Goal: Check status: Check status

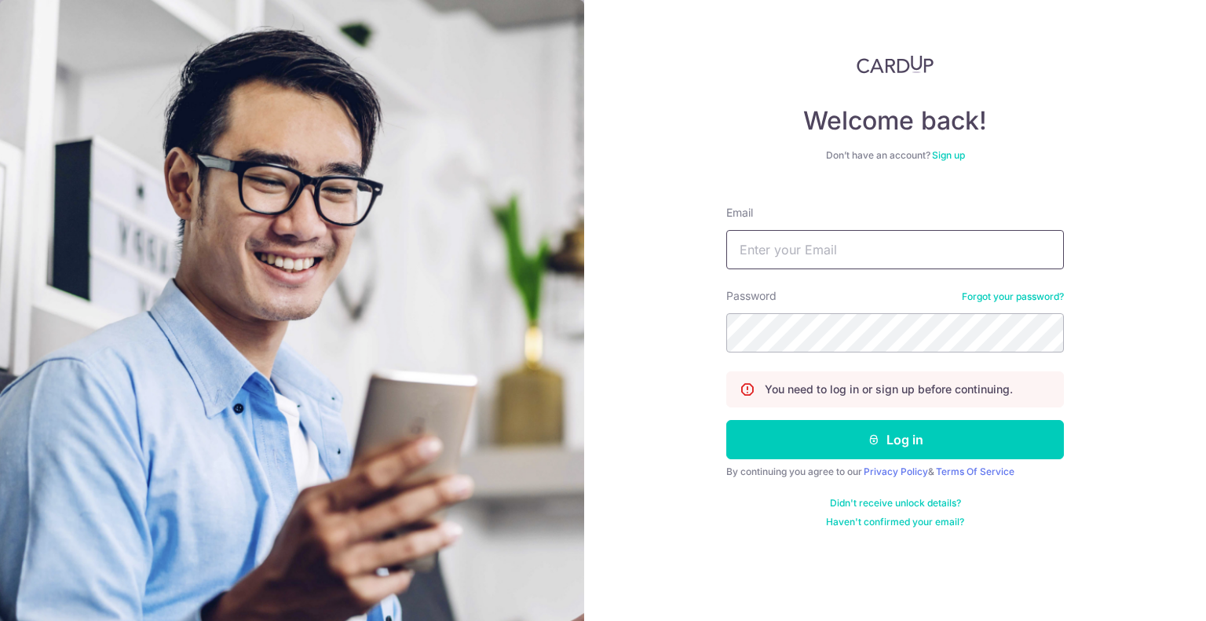
click at [899, 254] on input "Email" at bounding box center [894, 249] width 337 height 39
type input "[EMAIL_ADDRESS][DOMAIN_NAME]"
click at [726, 420] on button "Log in" at bounding box center [894, 439] width 337 height 39
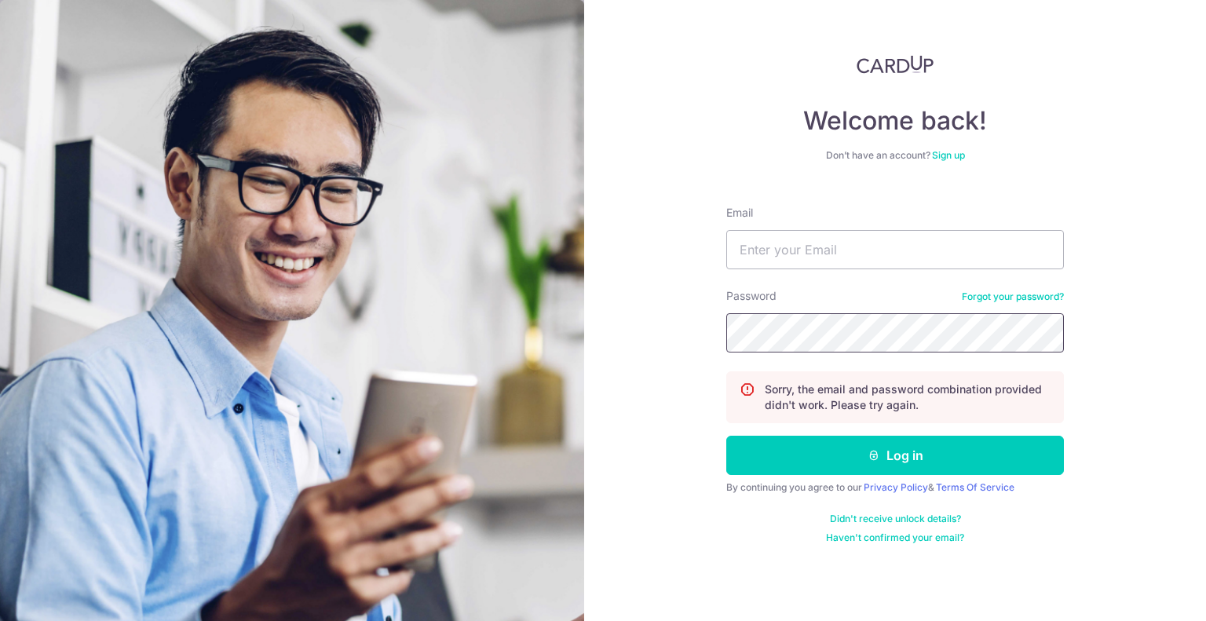
click at [726, 436] on button "Log in" at bounding box center [894, 455] width 337 height 39
click at [804, 241] on input "Email" at bounding box center [894, 249] width 337 height 39
type input "[EMAIL_ADDRESS][DOMAIN_NAME]"
click at [726, 436] on button "Log in" at bounding box center [894, 455] width 337 height 39
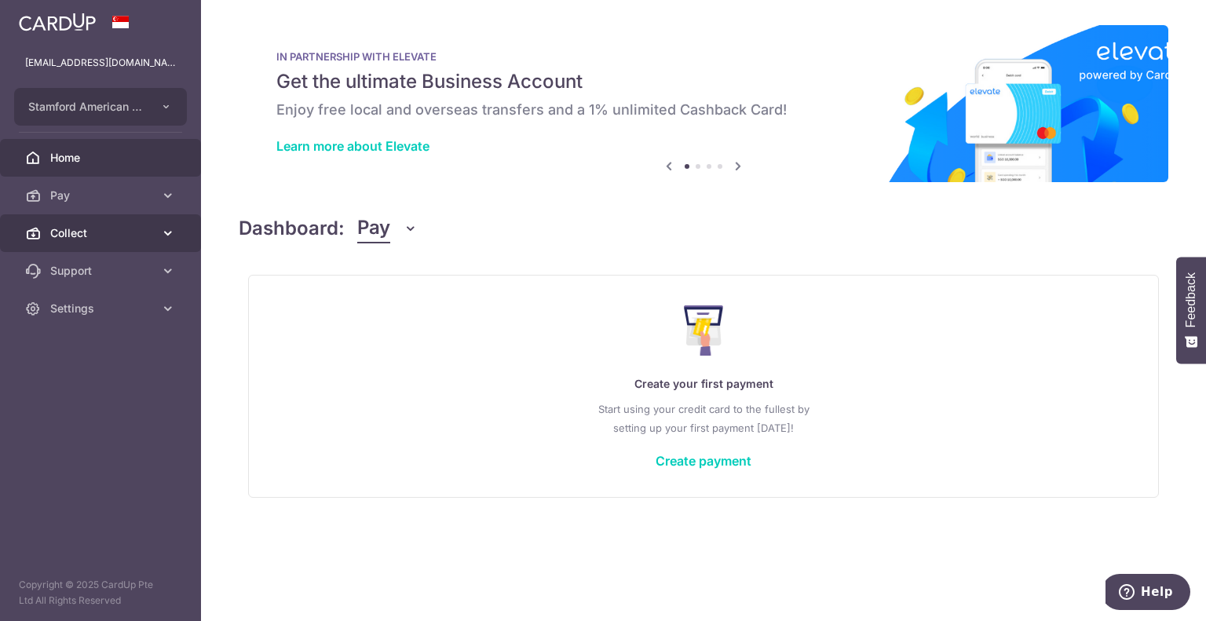
click at [100, 231] on span "Collect" at bounding box center [102, 233] width 104 height 16
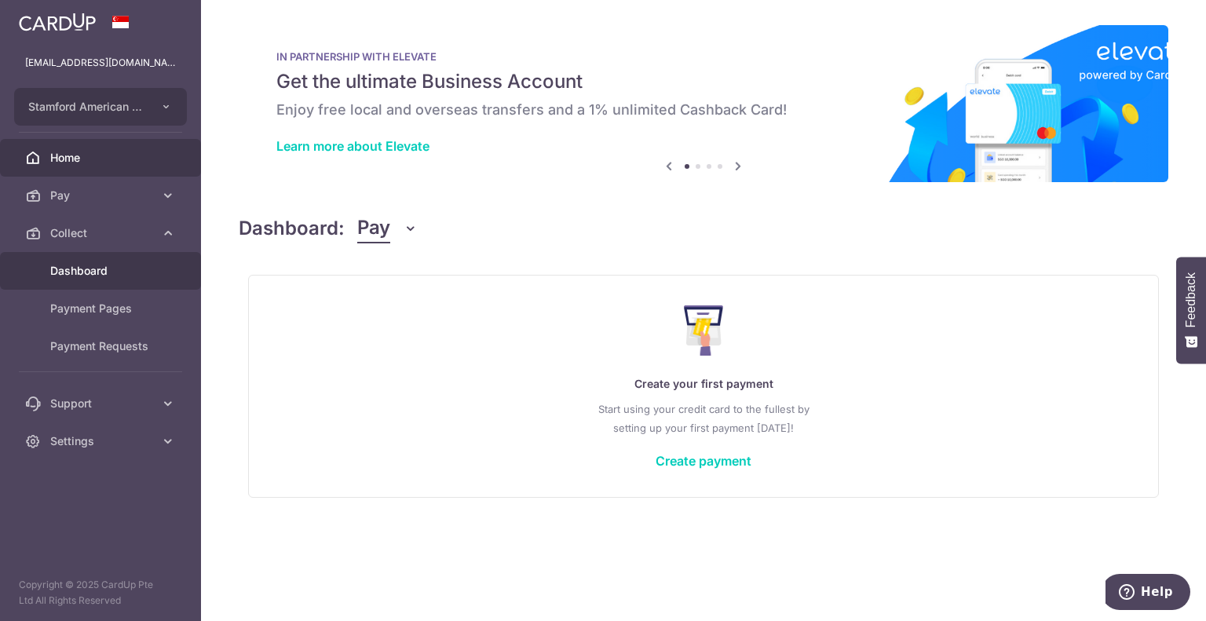
click at [111, 266] on span "Dashboard" at bounding box center [102, 271] width 104 height 16
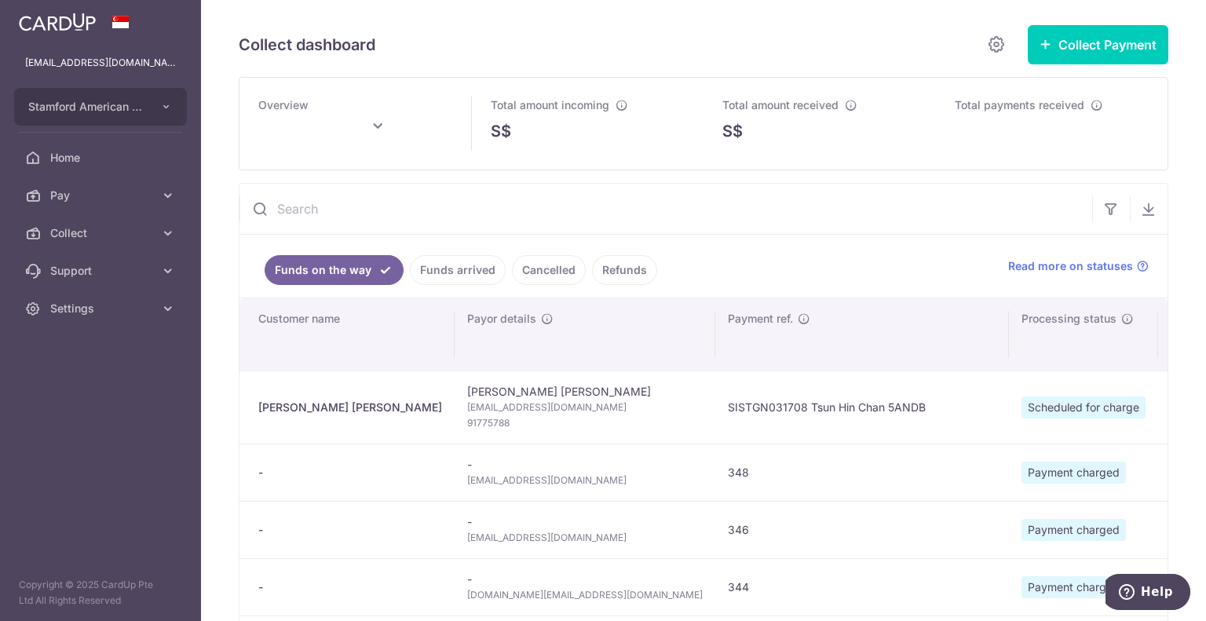
click at [444, 267] on link "Funds arrived" at bounding box center [458, 270] width 96 height 30
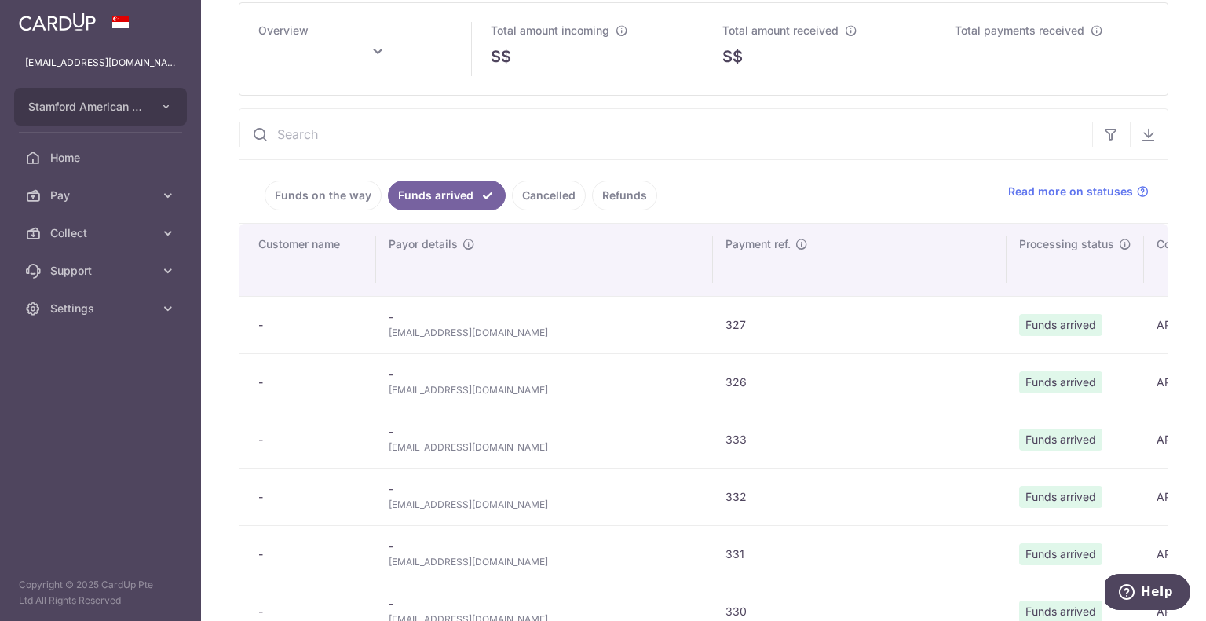
scroll to position [157, 0]
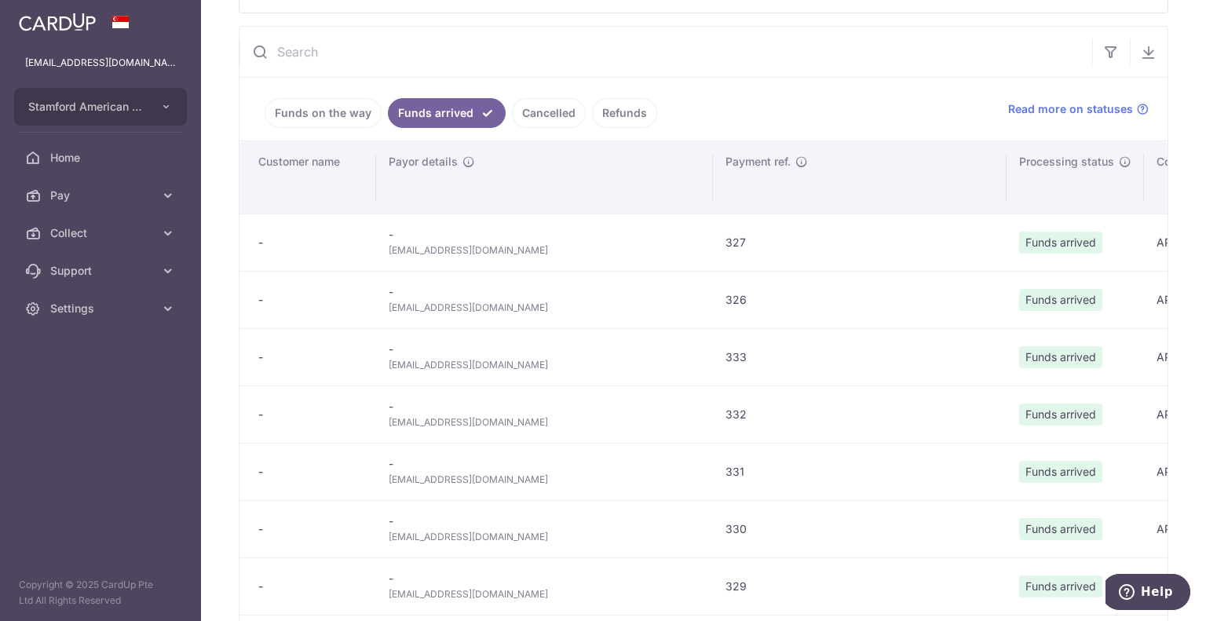
type input "October 2025"
click at [477, 415] on span "jinhyuk99@hanmail.net" at bounding box center [544, 422] width 312 height 16
copy tr "jinhyuk99@hanmail.net"
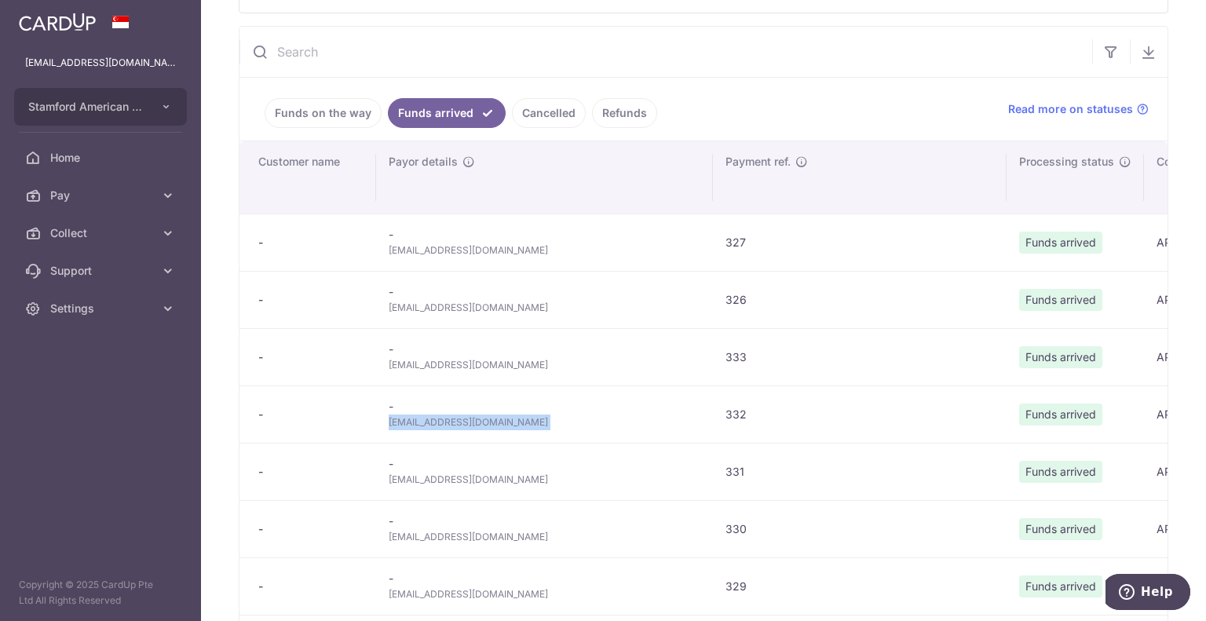
copy tr "jinhyuk99@hanmail.net"
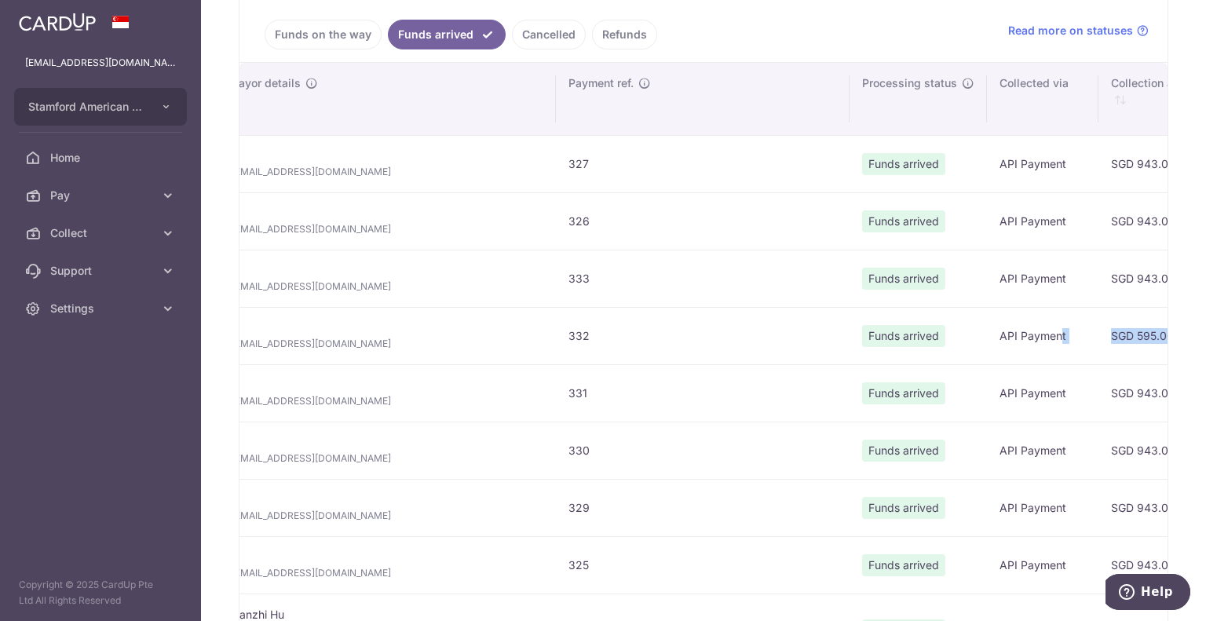
scroll to position [0, 278]
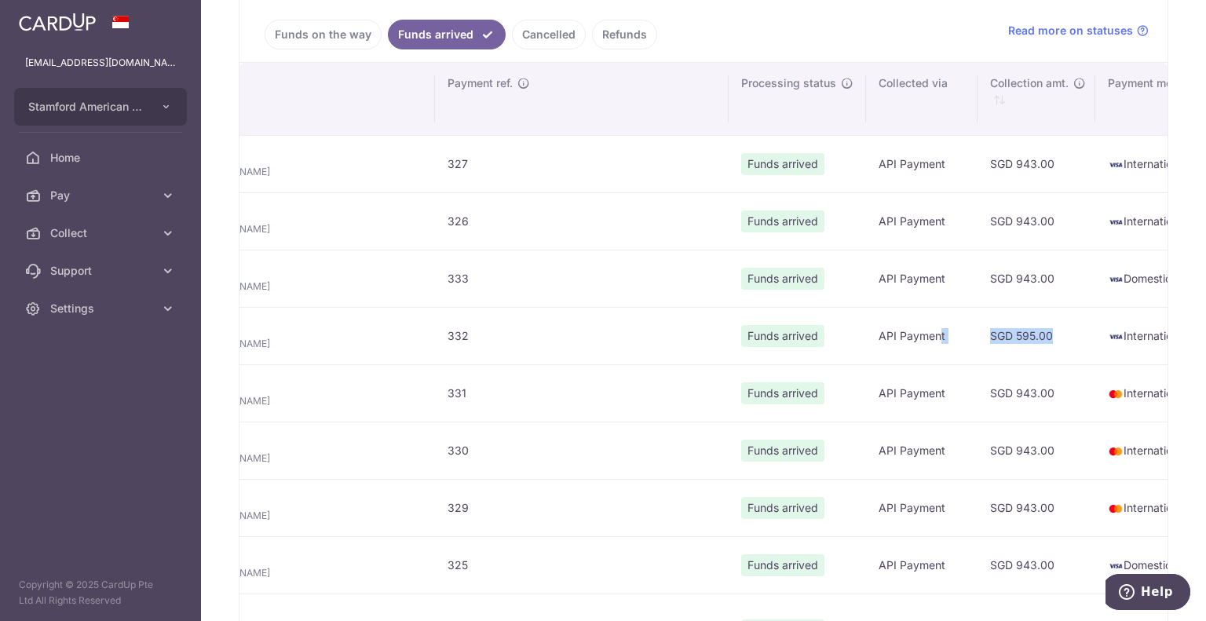
drag, startPoint x: 989, startPoint y: 333, endPoint x: 833, endPoint y: 330, distance: 155.4
click at [833, 330] on tr "- - jinhyuk99@hanmail.net 332 Funds arrived API Payment SGD 595.00 Internationa…" at bounding box center [1015, 335] width 2106 height 57
